Goal: Contribute content: Add original content to the website for others to see

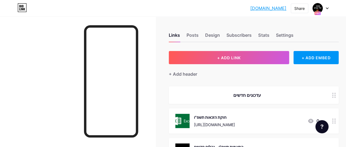
click at [327, 7] on icon at bounding box center [327, 8] width 3 height 2
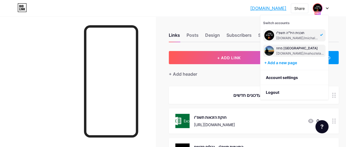
click at [290, 51] on div "[DOMAIN_NAME]/mahoztelaviv" at bounding box center [301, 53] width 48 height 4
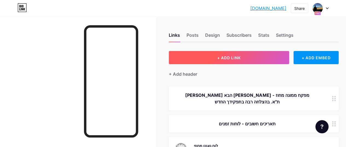
click at [199, 60] on button "+ ADD LINK" at bounding box center [229, 57] width 120 height 13
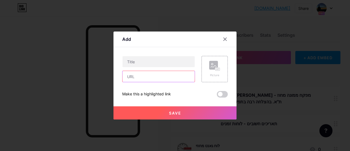
click at [134, 77] on input "text" at bounding box center [159, 76] width 72 height 11
paste input "[URL][DOMAIN_NAME]"
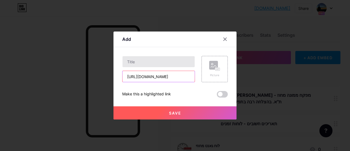
type input "[URL][DOMAIN_NAME]"
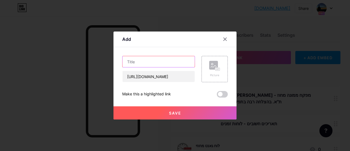
scroll to position [0, 0]
click at [162, 65] on input "text" at bounding box center [159, 61] width 72 height 11
type input "הקצאה ועלויות מחוזי - תשפ"ו"
click at [217, 68] on rect at bounding box center [218, 69] width 4 height 3
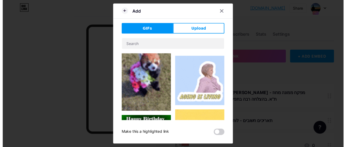
scroll to position [137, 0]
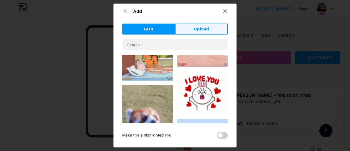
click at [203, 29] on span "Upload" at bounding box center [201, 29] width 15 height 6
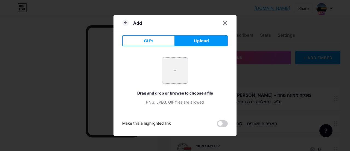
click at [171, 71] on input "file" at bounding box center [175, 70] width 26 height 26
type input "C:\fakepath\תמונת אקסל.png"
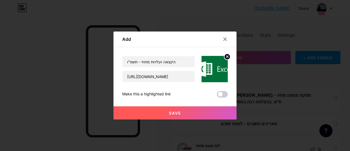
click at [170, 114] on span "Save" at bounding box center [175, 113] width 12 height 5
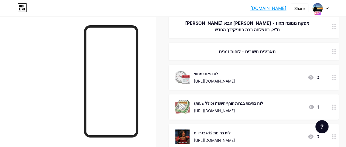
scroll to position [0, 0]
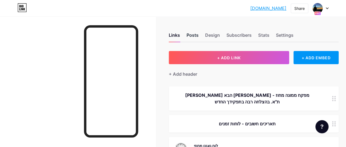
click at [195, 34] on div "Posts" at bounding box center [193, 37] width 12 height 10
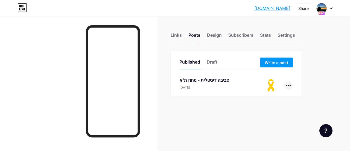
click at [290, 85] on icon at bounding box center [289, 85] width 4 height 1
click at [278, 133] on li "Delete" at bounding box center [272, 131] width 42 height 11
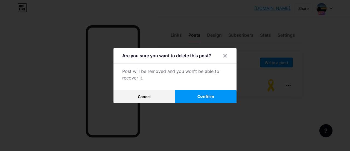
click at [215, 98] on button "Confirm" at bounding box center [206, 96] width 62 height 13
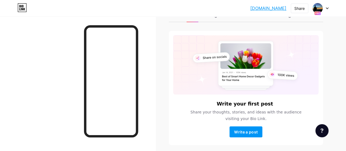
scroll to position [41, 0]
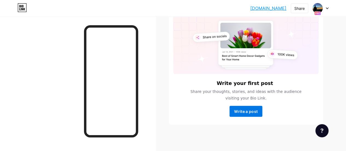
click at [248, 110] on span "Write a post" at bounding box center [246, 111] width 24 height 5
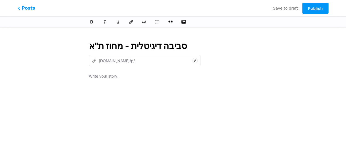
type input "סביבה דיגיטלית - מחוז ת"א"
click at [111, 77] on p at bounding box center [173, 77] width 168 height 8
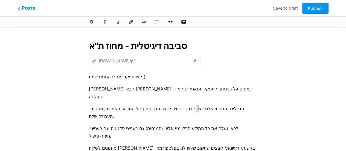
click at [212, 105] on p "הביולינק המחוזי שלנו יוצר לדרך בניסיון לייצר סדר בתוך כל המידע, השינויים, ושגרו…" at bounding box center [173, 112] width 168 height 15
click at [201, 105] on p "הביולינק המחוזי שלנו יוצא לדרך בניסיון לייצר סדר בתוך כל המידע, השינויים, ושגרו…" at bounding box center [173, 112] width 168 height 15
click at [89, 88] on p "[PERSON_NAME] הבא [PERSON_NAME], שמחים על כניסתך לתפקיד ומאחלים המון הצלחה." at bounding box center [173, 92] width 168 height 15
click at [88, 102] on div "סביבה דיגיטלית - מחוז ת"א z [DOMAIN_NAME]/p/ צוות יקר, אחרי החגים שמח :-) [PERS…" at bounding box center [173, 126] width 184 height 186
click at [89, 105] on p "הביולינק המחוזי שלנו יוצא לדרך בניסיון לייצר סדר בתוך כל המידע, השינויים, ושגרו…" at bounding box center [173, 112] width 168 height 15
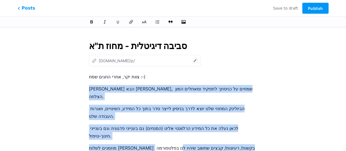
drag, startPoint x: 158, startPoint y: 76, endPoint x: 105, endPoint y: 123, distance: 71.4
click at [105, 123] on div "צוות יקר, אחרי החגים שמח :-) [PERSON_NAME] הבא [PERSON_NAME], שמחים על כניסתך ל…" at bounding box center [173, 141] width 168 height 137
drag, startPoint x: 97, startPoint y: 137, endPoint x: 78, endPoint y: 80, distance: 60.5
click at [78, 80] on div "סביבה דיגיטלית - מחוז ת"א z [DOMAIN_NAME]/p/ צוות יקר, אחרי החגים שמח :-) [PERS…" at bounding box center [173, 126] width 208 height 186
